Goal: Navigation & Orientation: Understand site structure

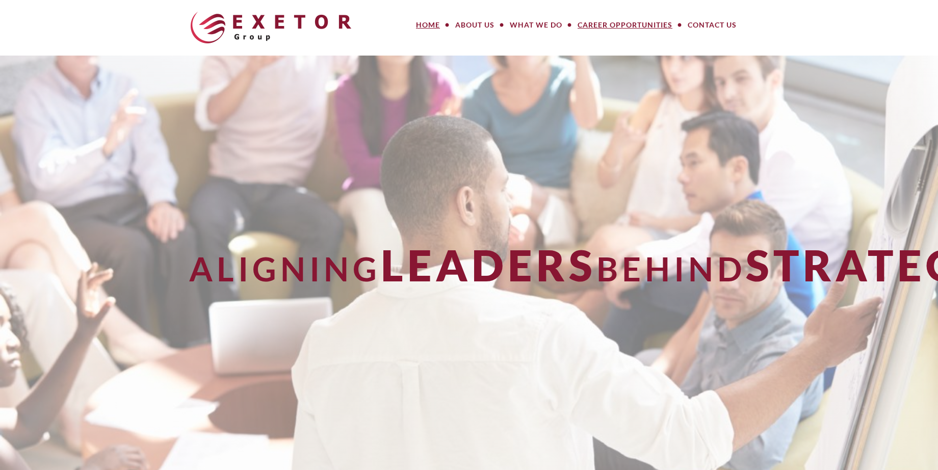
click at [604, 25] on link "Career Opportunities" at bounding box center [625, 25] width 110 height 20
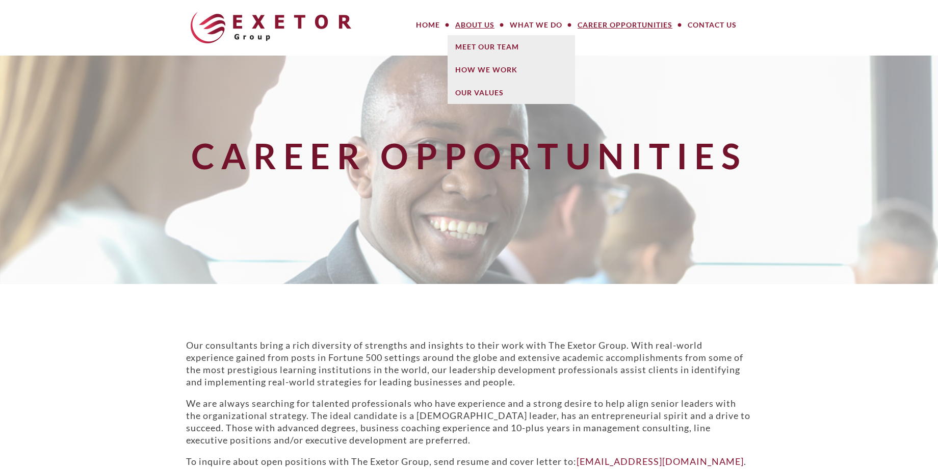
click at [482, 25] on link "About Us" at bounding box center [475, 25] width 55 height 20
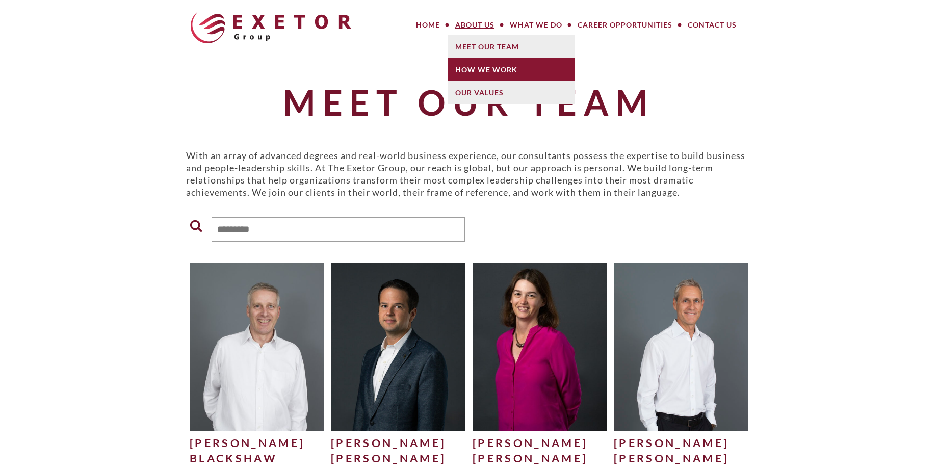
click at [472, 65] on link "How We Work" at bounding box center [511, 69] width 127 height 23
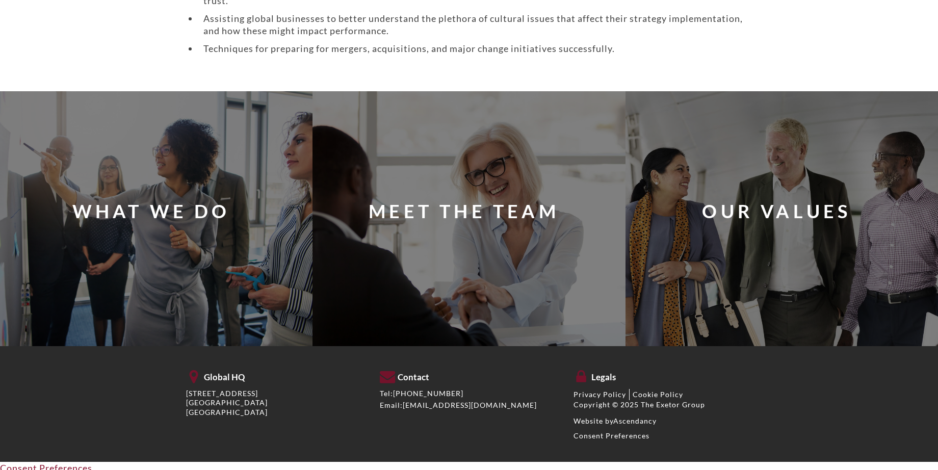
scroll to position [895, 0]
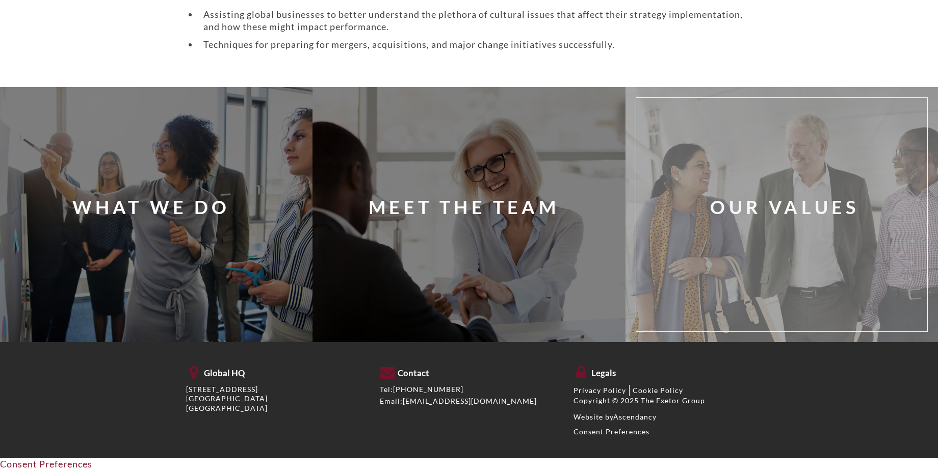
click at [691, 248] on div "Our Values" at bounding box center [797, 215] width 306 height 218
